Goal: Task Accomplishment & Management: Manage account settings

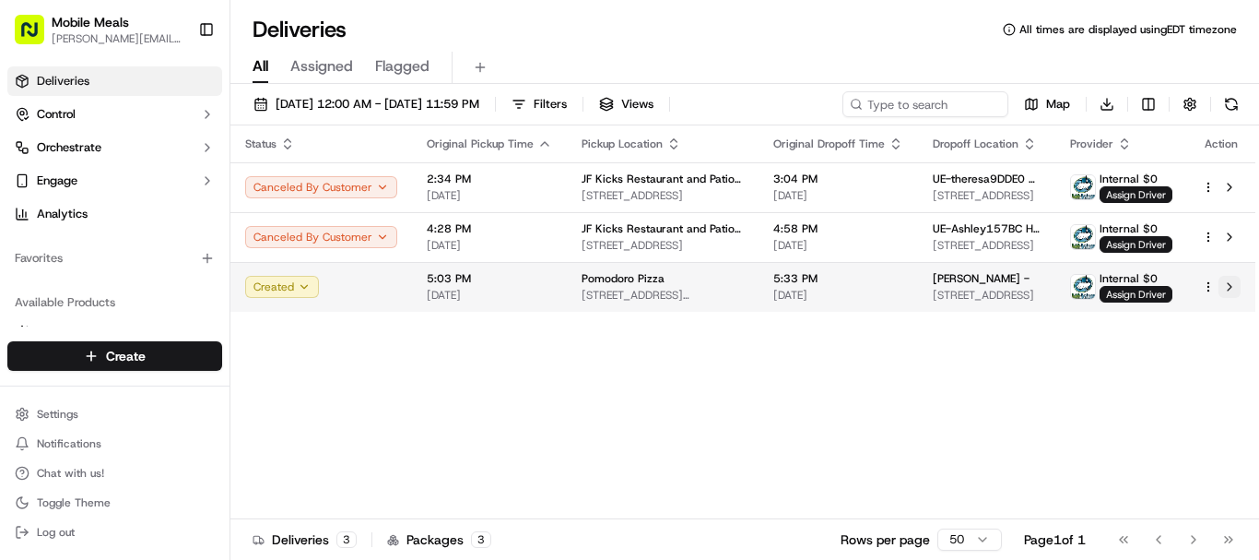
click at [1229, 285] on button at bounding box center [1230, 287] width 22 height 22
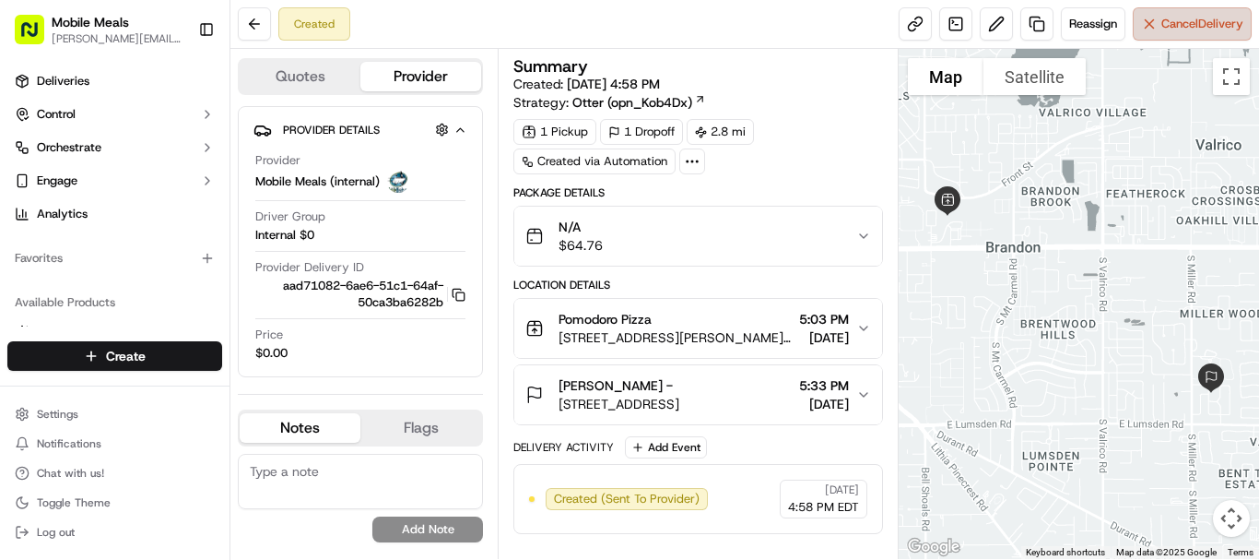
click at [1192, 17] on span "Cancel Delivery" at bounding box center [1203, 24] width 82 height 17
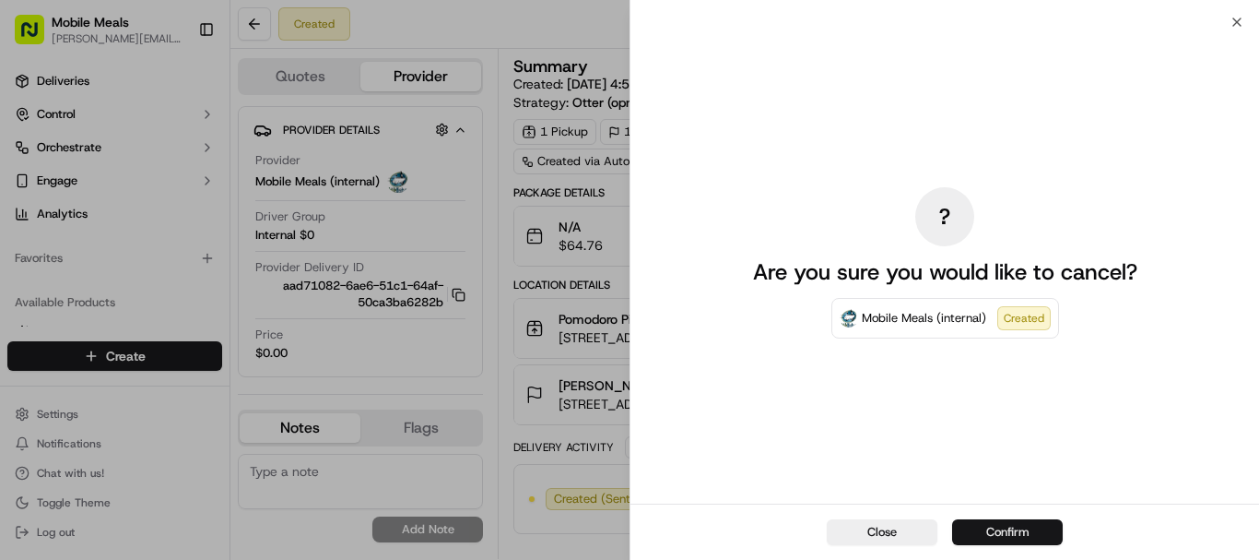
click at [1023, 525] on button "Confirm" at bounding box center [1007, 532] width 111 height 26
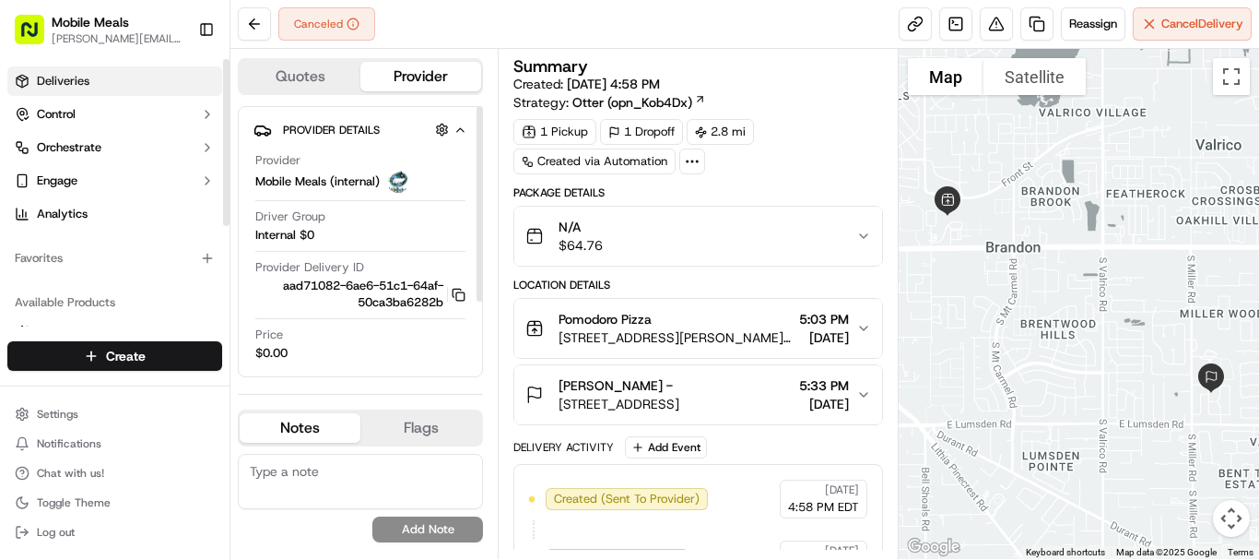
click at [104, 83] on link "Deliveries" at bounding box center [114, 81] width 215 height 30
